Goal: Task Accomplishment & Management: Manage account settings

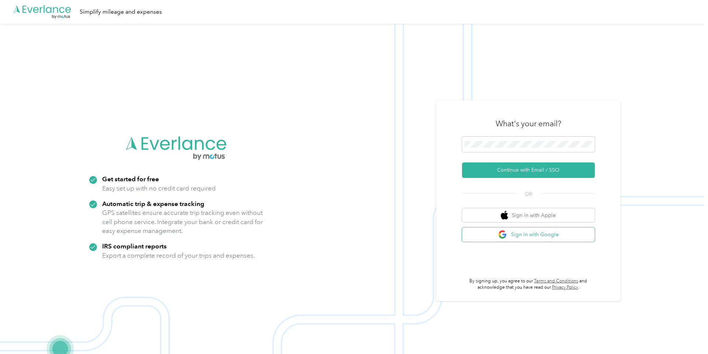
click at [534, 235] on button "Sign in with Google" at bounding box center [528, 234] width 133 height 14
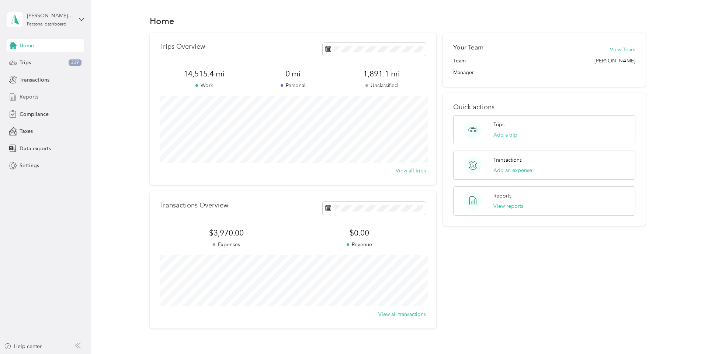
click at [42, 99] on div "Reports" at bounding box center [45, 96] width 77 height 13
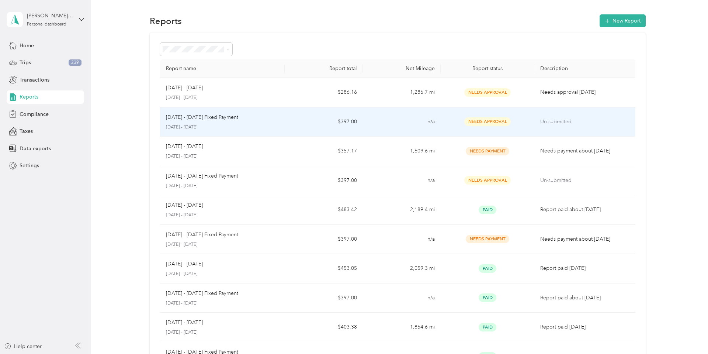
click at [292, 121] on td "$397.00" at bounding box center [324, 122] width 78 height 30
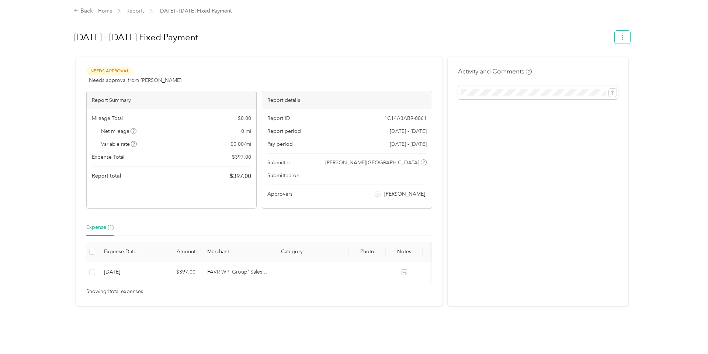
click at [624, 39] on icon "button" at bounding box center [622, 37] width 5 height 5
click at [111, 72] on span "Needs Approval" at bounding box center [109, 71] width 46 height 8
click at [630, 36] on button "button" at bounding box center [622, 37] width 15 height 13
drag, startPoint x: 326, startPoint y: 209, endPoint x: 363, endPoint y: 244, distance: 50.9
click at [328, 210] on div "Needs Approval Needs approval from [PERSON_NAME] View activity & comments Repor…" at bounding box center [259, 180] width 367 height 249
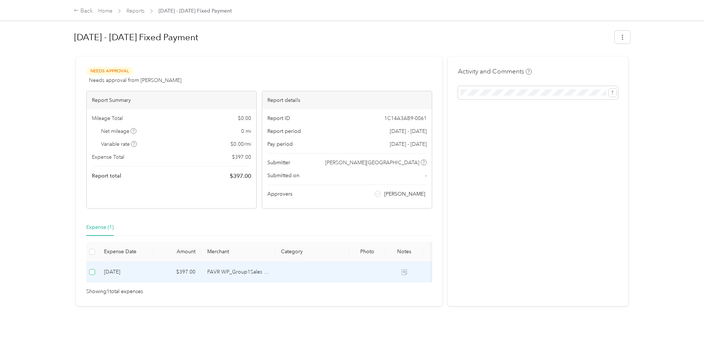
click at [91, 276] on label at bounding box center [92, 272] width 6 height 8
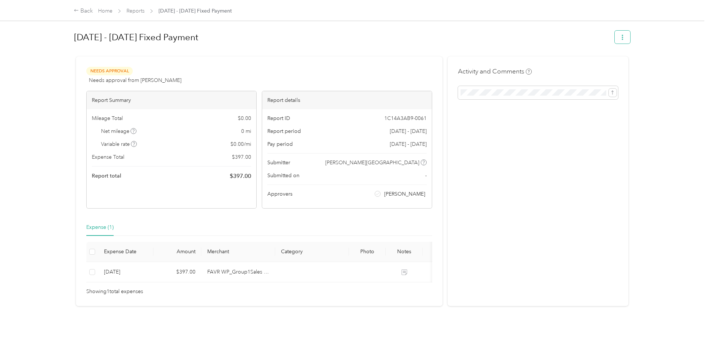
click at [625, 34] on span "button" at bounding box center [622, 37] width 5 height 6
click at [601, 65] on span "Download" at bounding box center [605, 65] width 24 height 8
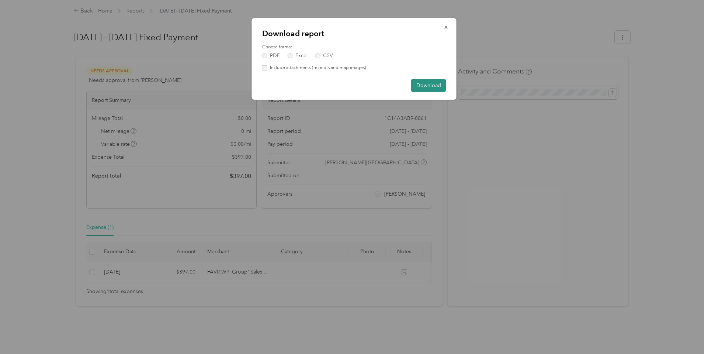
click at [427, 85] on button "Download" at bounding box center [428, 85] width 35 height 13
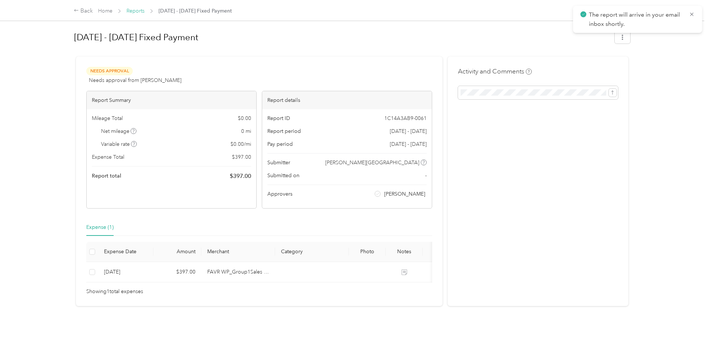
click at [133, 9] on link "Reports" at bounding box center [136, 11] width 18 height 6
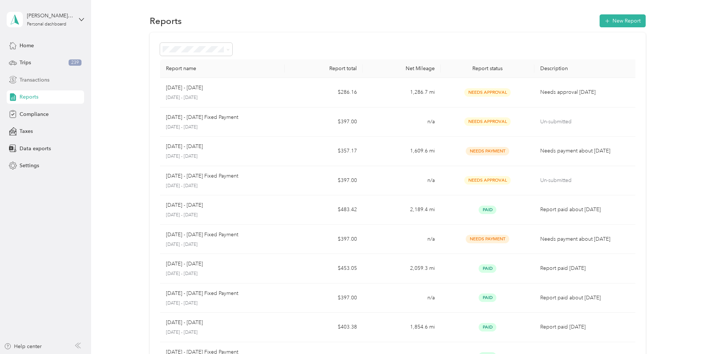
click at [42, 79] on span "Transactions" at bounding box center [35, 80] width 30 height 8
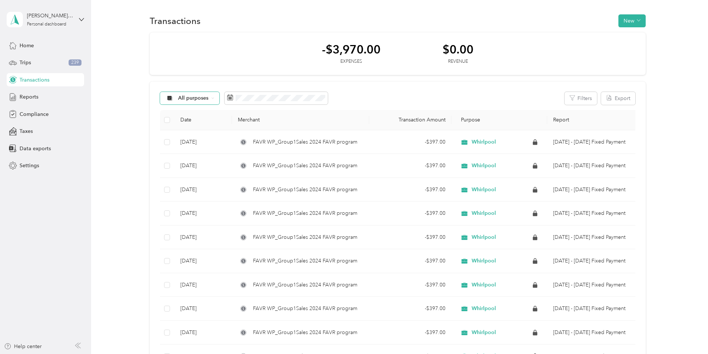
click at [184, 97] on span "All purposes" at bounding box center [193, 98] width 31 height 5
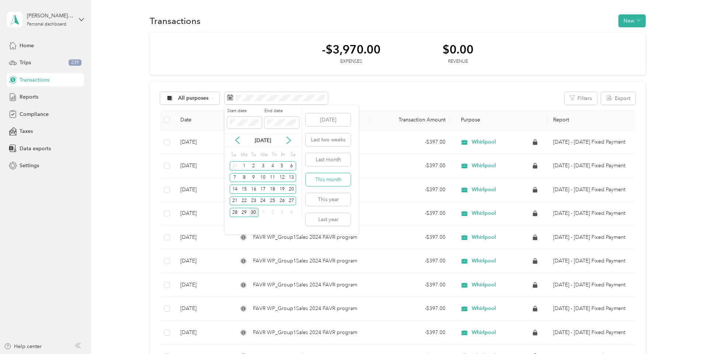
click at [334, 182] on button "This month" at bounding box center [328, 179] width 45 height 13
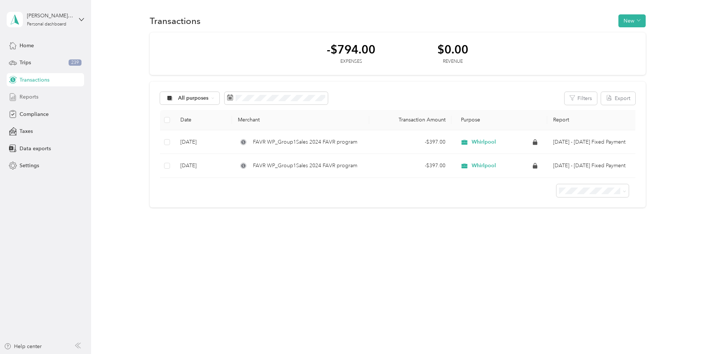
click at [31, 100] on span "Reports" at bounding box center [29, 97] width 19 height 8
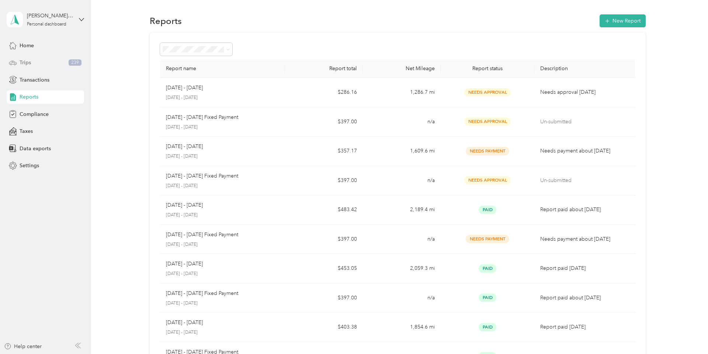
click at [27, 63] on span "Trips" at bounding box center [25, 63] width 11 height 8
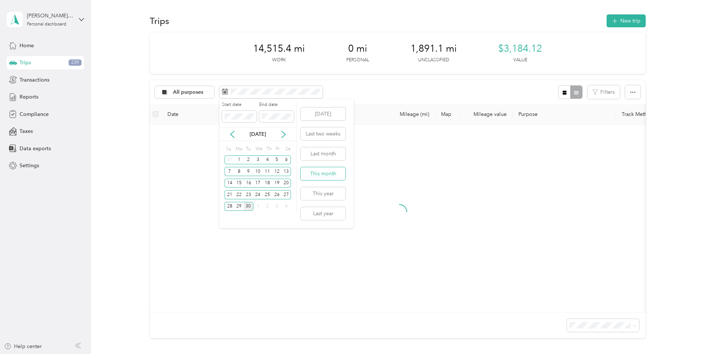
click at [337, 171] on button "This month" at bounding box center [323, 173] width 45 height 13
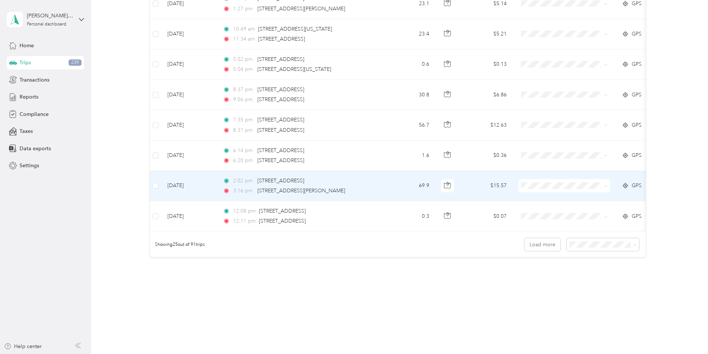
scroll to position [657, 0]
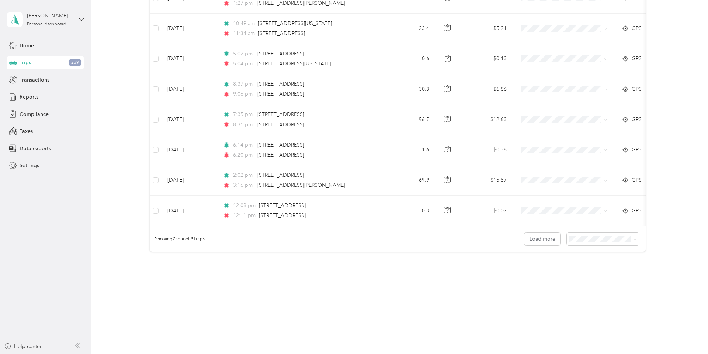
click at [594, 275] on span "100 per load" at bounding box center [591, 278] width 30 height 6
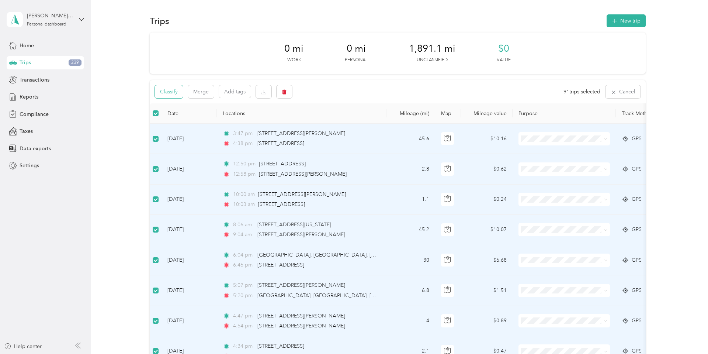
click at [176, 93] on button "Classify" at bounding box center [169, 91] width 28 height 13
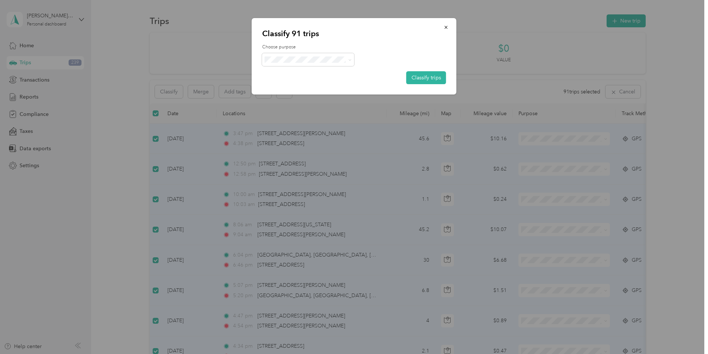
click at [327, 51] on div "Choose purpose Classify trips" at bounding box center [354, 64] width 184 height 40
click at [282, 72] on span "Whirlpool" at bounding box center [314, 73] width 69 height 8
click at [415, 83] on button "Classify trips" at bounding box center [427, 77] width 40 height 13
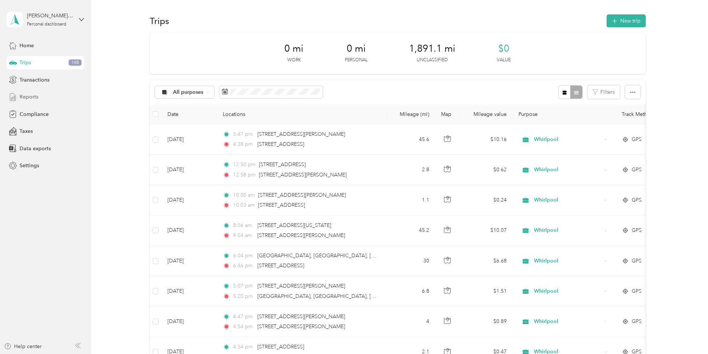
click at [36, 95] on span "Reports" at bounding box center [29, 97] width 19 height 8
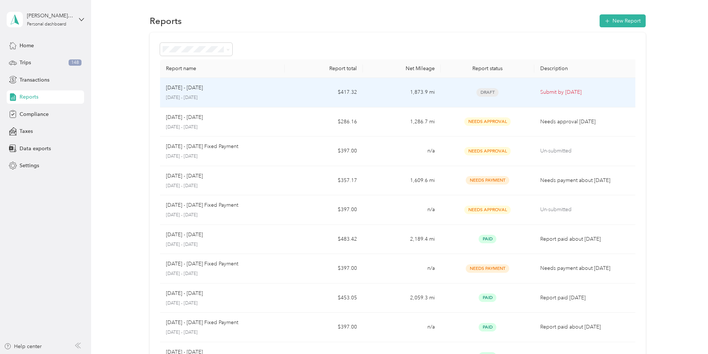
click at [282, 89] on td "[DATE] - [DATE] [DATE] - [DATE]" at bounding box center [222, 93] width 125 height 30
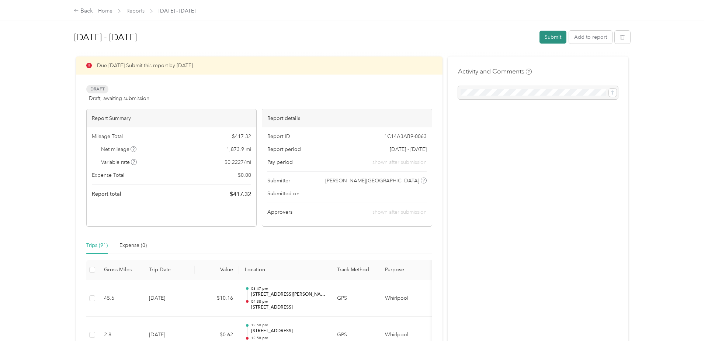
click at [564, 37] on button "Submit" at bounding box center [553, 37] width 27 height 13
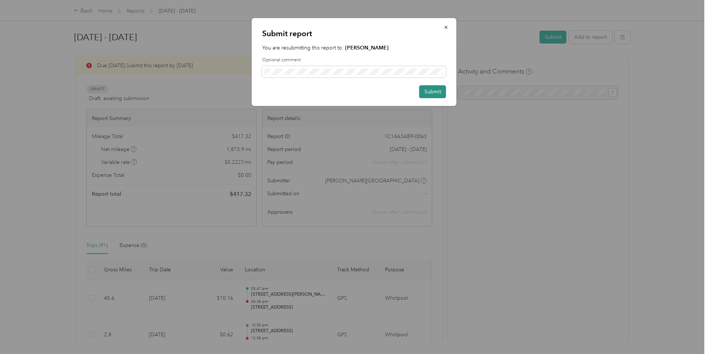
click at [427, 88] on button "Submit" at bounding box center [432, 91] width 27 height 13
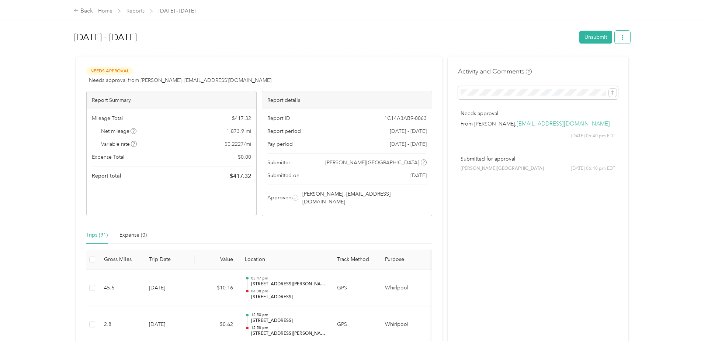
click at [631, 38] on button "button" at bounding box center [622, 37] width 15 height 13
click at [610, 59] on li "Download" at bounding box center [607, 64] width 54 height 13
click at [618, 64] on div "Download" at bounding box center [607, 65] width 44 height 8
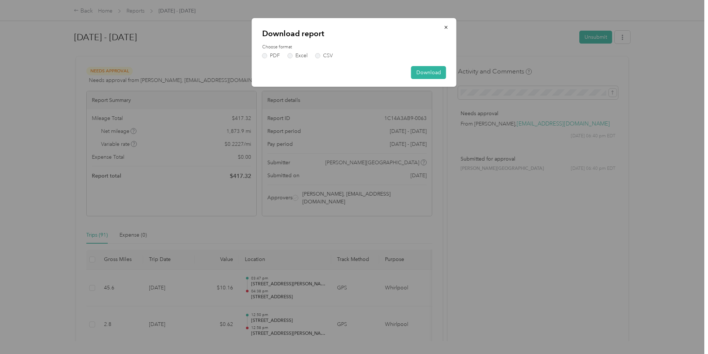
click at [271, 59] on div "Download report Choose format PDF Excel CSV Download" at bounding box center [354, 52] width 205 height 69
click at [271, 53] on label "PDF" at bounding box center [271, 55] width 18 height 5
click at [262, 56] on label "PDF" at bounding box center [271, 55] width 18 height 5
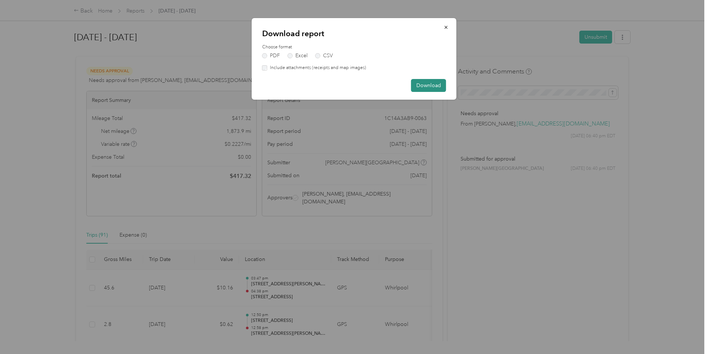
click at [421, 84] on button "Download" at bounding box center [428, 85] width 35 height 13
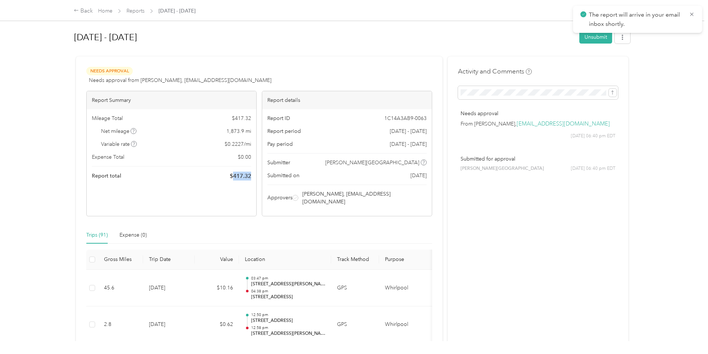
drag, startPoint x: 253, startPoint y: 174, endPoint x: 234, endPoint y: 175, distance: 19.2
click at [234, 175] on div "Mileage Total $ 417.32 Net mileage 1,873.9 mi Variable rate $ 0.2227 / mi Expen…" at bounding box center [172, 147] width 170 height 76
copy span "417.32"
